Goal: Task Accomplishment & Management: Use online tool/utility

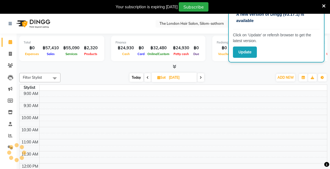
select select "en"
click at [243, 47] on button "Update" at bounding box center [245, 52] width 24 height 11
click at [243, 52] on button "Update" at bounding box center [245, 52] width 24 height 11
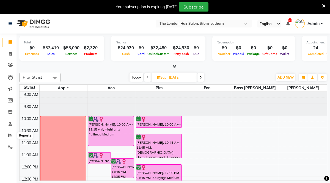
scroll to position [191, 0]
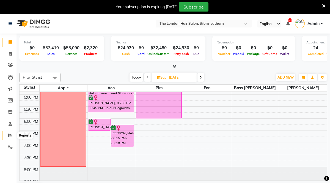
click at [10, 135] on icon at bounding box center [10, 136] width 4 height 4
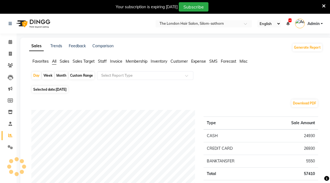
click at [82, 76] on div "Custom Range" at bounding box center [82, 76] width 26 height 8
click at [79, 75] on div "Custom Range" at bounding box center [82, 76] width 26 height 8
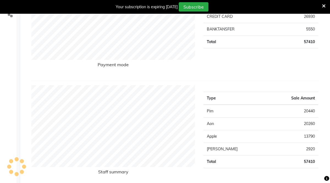
scroll to position [35, 0]
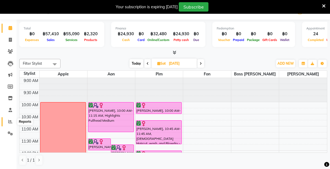
click at [10, 123] on icon at bounding box center [10, 122] width 4 height 4
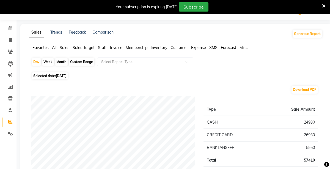
scroll to position [14, 0]
click at [77, 61] on div "Custom Range" at bounding box center [82, 62] width 26 height 8
select select "9"
select select "2025"
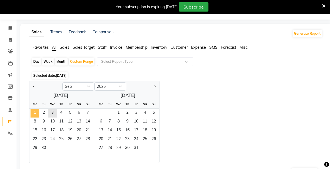
click at [36, 112] on span "1" at bounding box center [35, 113] width 9 height 9
click at [54, 113] on span "3" at bounding box center [52, 113] width 9 height 9
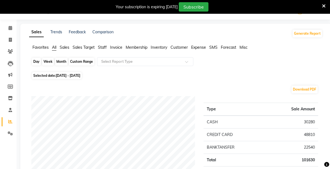
click at [84, 62] on div "Custom Range" at bounding box center [82, 62] width 26 height 8
select select "9"
select select "2025"
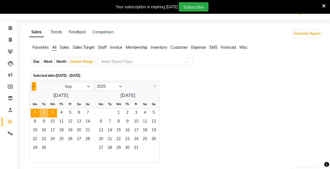
click at [35, 86] on span "Previous month" at bounding box center [34, 86] width 2 height 2
select select "8"
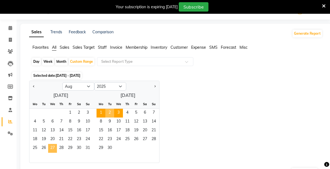
click at [52, 149] on span "27" at bounding box center [52, 148] width 9 height 9
click at [121, 112] on span "3" at bounding box center [118, 113] width 9 height 9
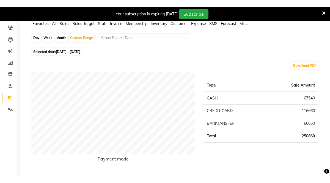
scroll to position [50, 0]
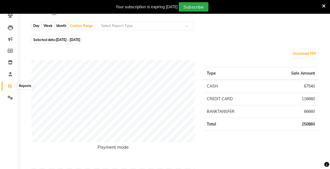
click at [12, 86] on icon at bounding box center [10, 86] width 4 height 4
click at [88, 28] on div "Custom Range" at bounding box center [82, 26] width 26 height 8
select select "8"
select select "2025"
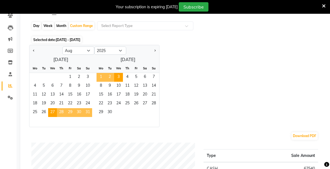
click at [88, 115] on span "31" at bounding box center [87, 112] width 9 height 9
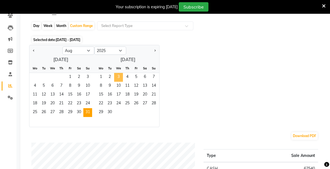
click at [117, 77] on span "3" at bounding box center [118, 77] width 9 height 9
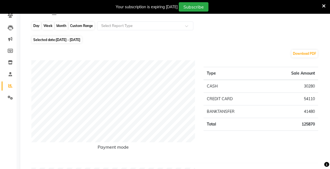
click at [89, 25] on div "Custom Range" at bounding box center [82, 26] width 26 height 8
select select "8"
select select "2025"
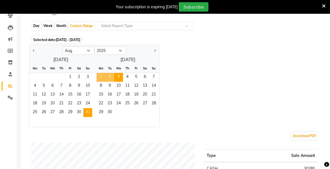
click at [102, 77] on span "1" at bounding box center [101, 77] width 9 height 9
select select "9"
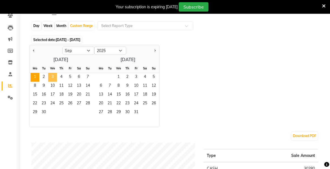
click at [54, 79] on span "3" at bounding box center [52, 77] width 9 height 9
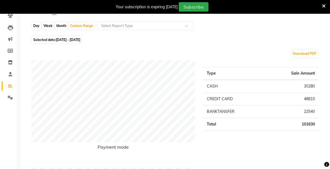
click at [322, 5] on icon at bounding box center [324, 6] width 4 height 5
